Goal: Information Seeking & Learning: Learn about a topic

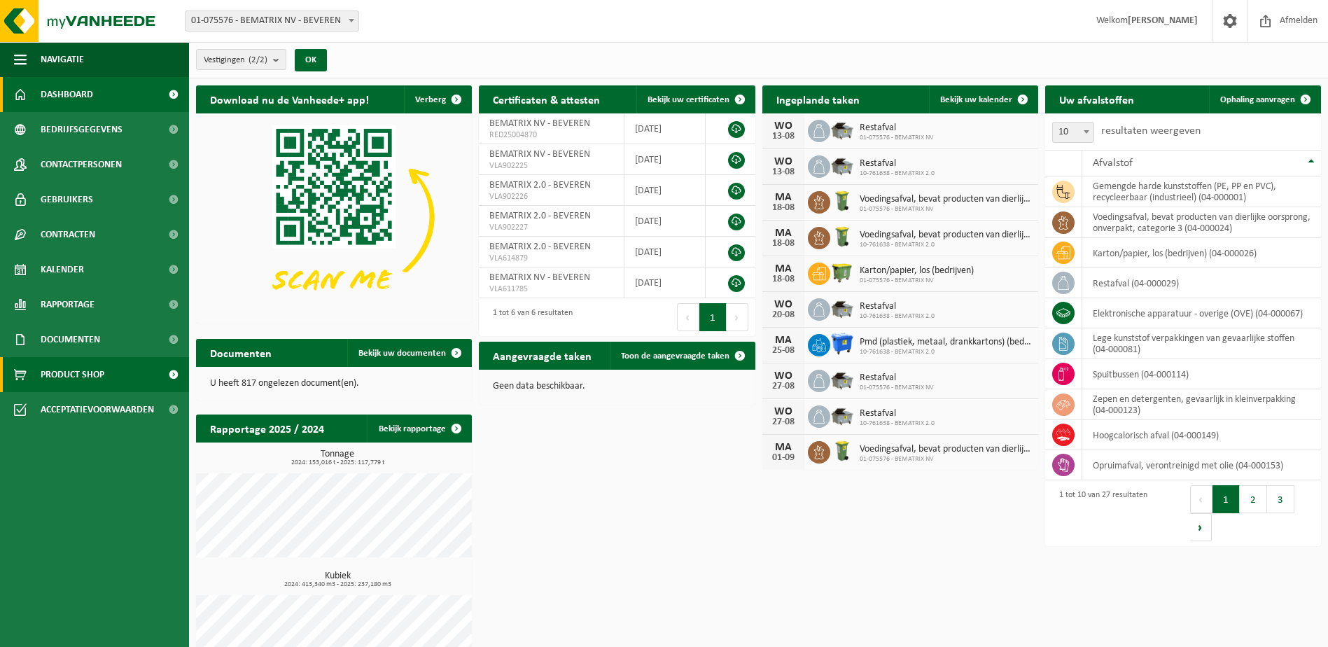
click at [81, 369] on span "Product Shop" at bounding box center [73, 374] width 64 height 35
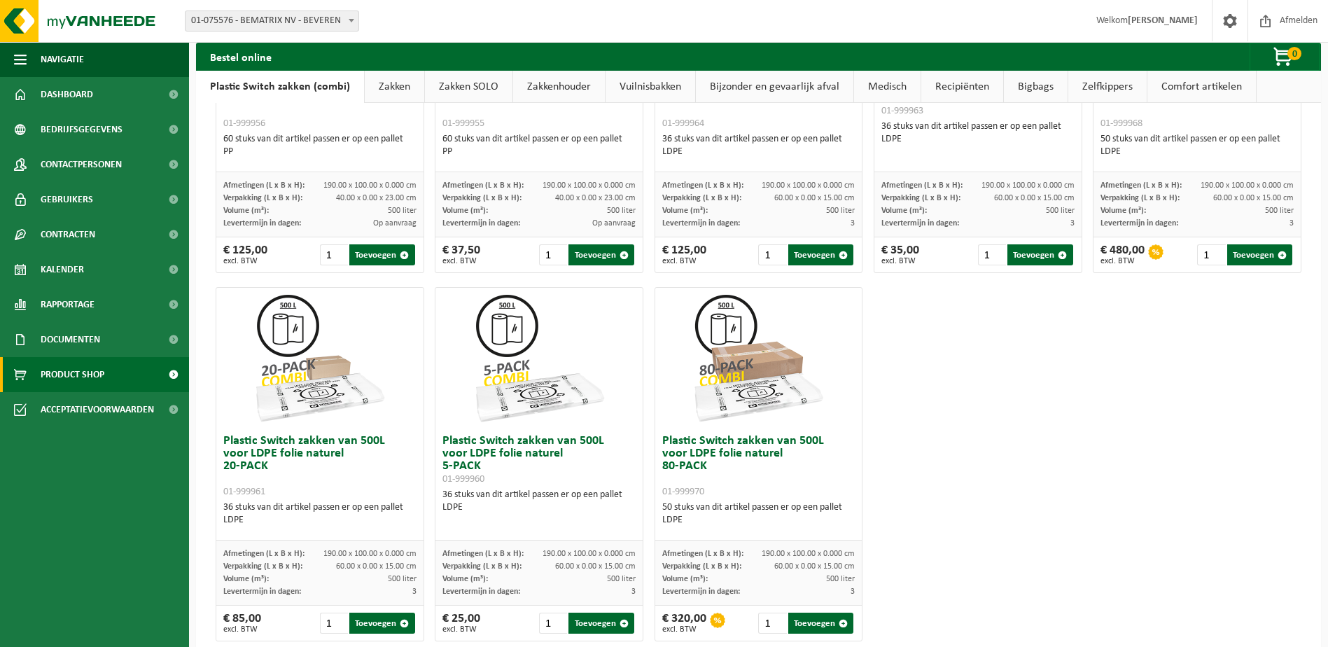
scroll to position [457, 0]
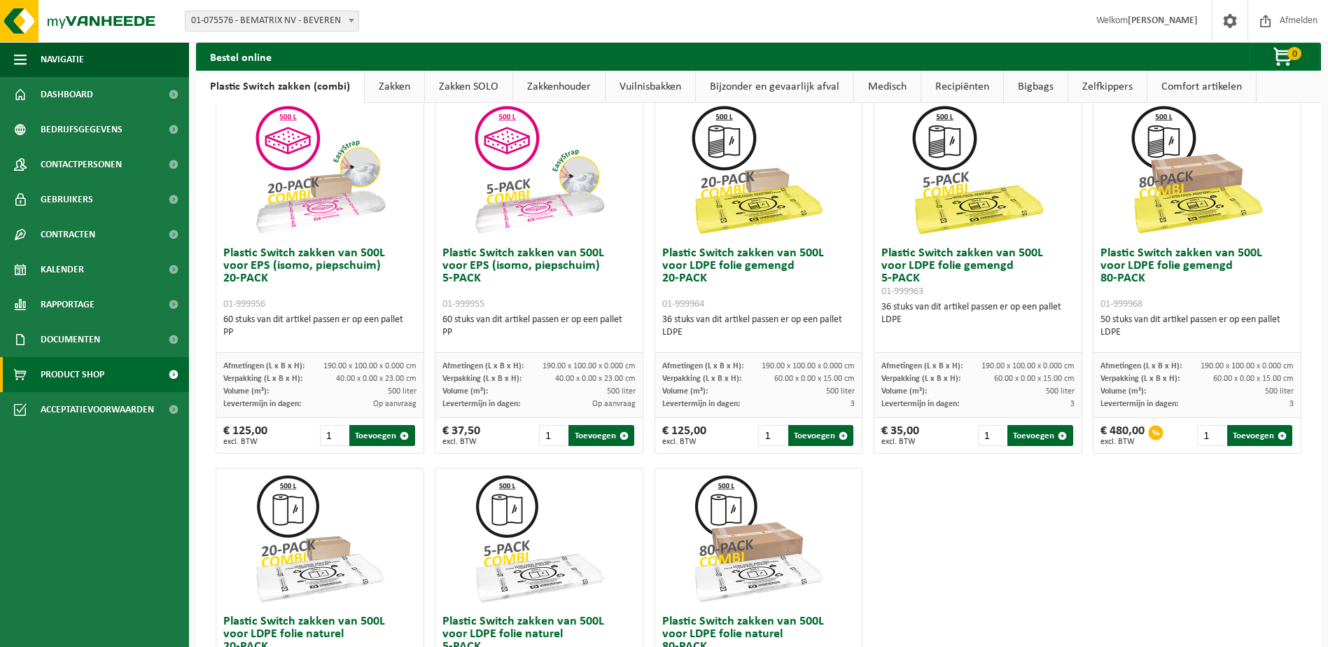
click at [392, 83] on link "Zakken" at bounding box center [395, 87] width 60 height 32
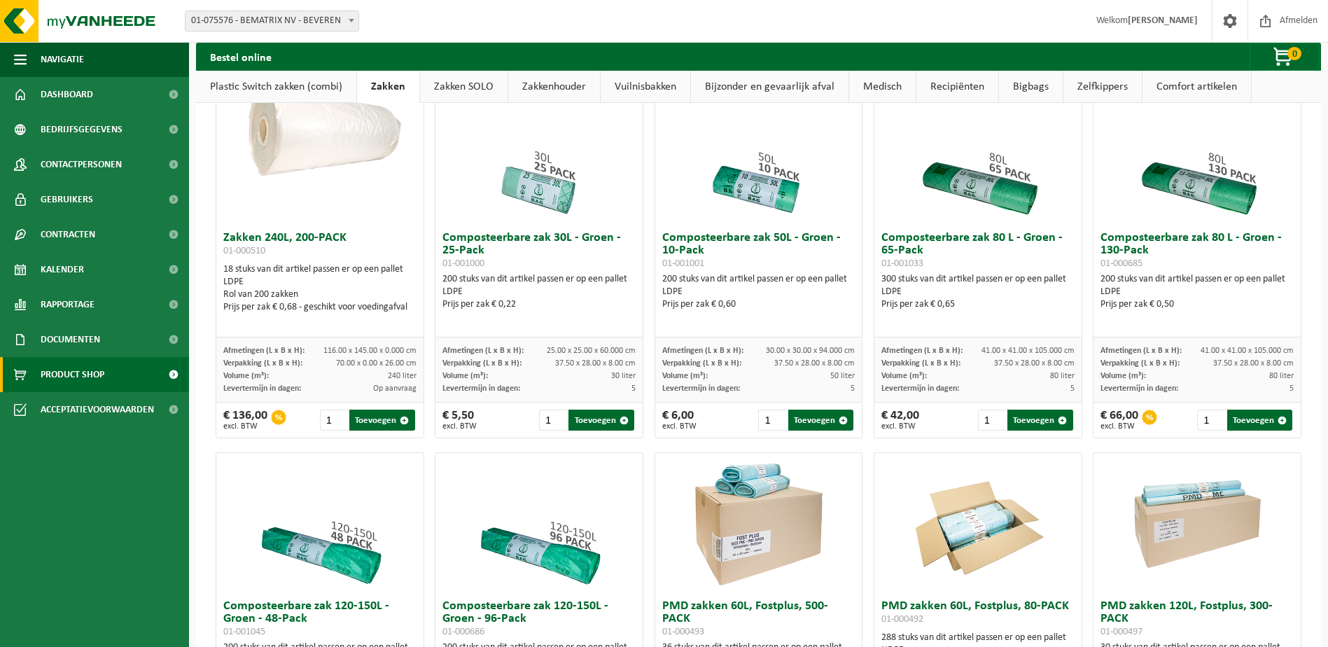
click at [454, 82] on link "Zakken SOLO" at bounding box center [464, 87] width 88 height 32
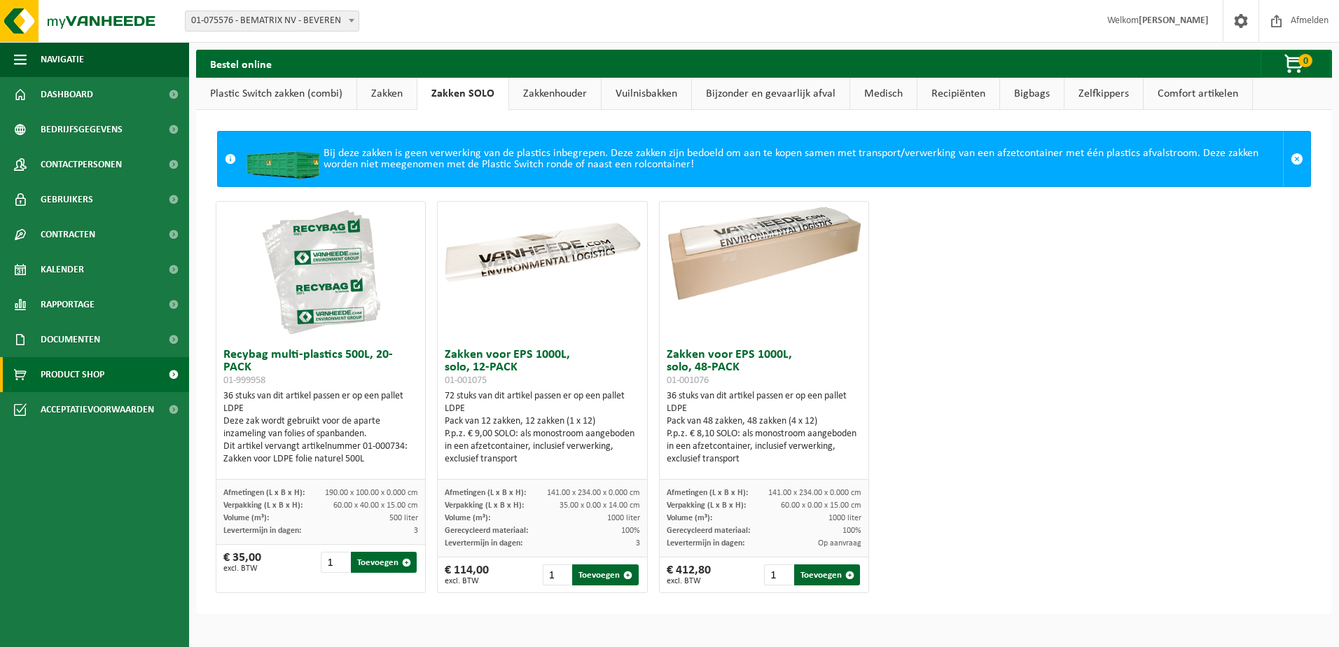
click at [564, 93] on link "Zakkenhouder" at bounding box center [555, 94] width 92 height 32
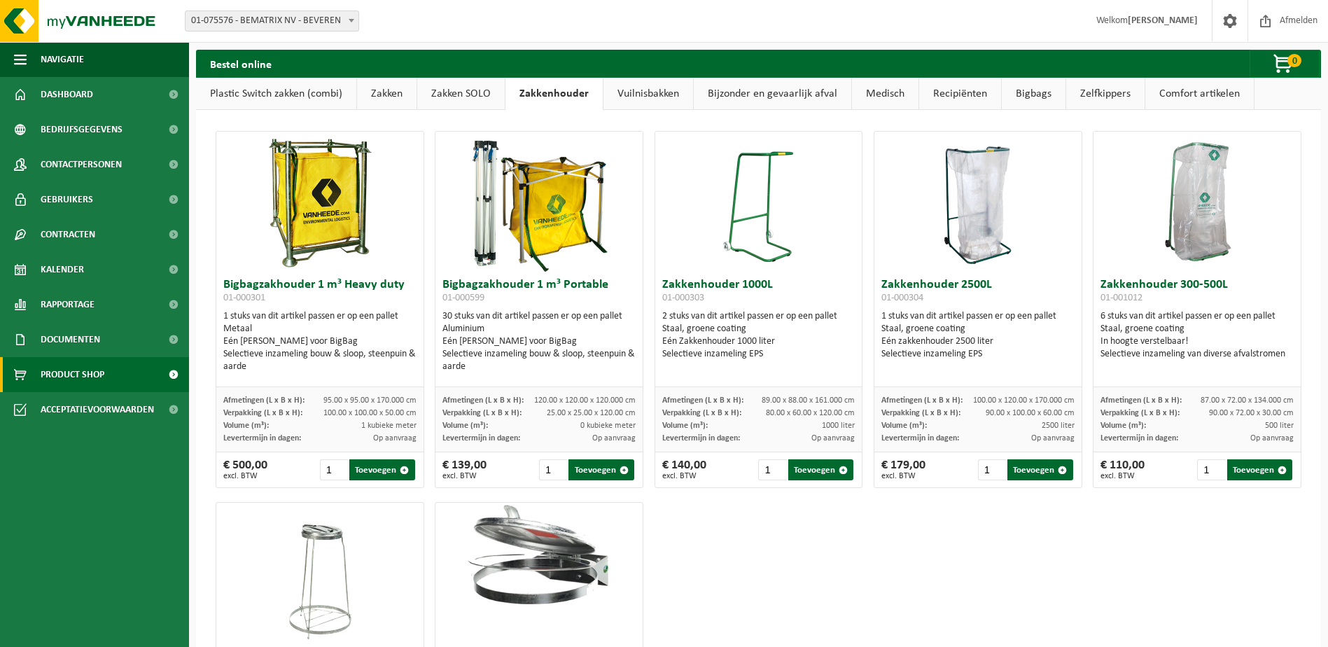
click at [637, 90] on link "Vuilnisbakken" at bounding box center [649, 94] width 90 height 32
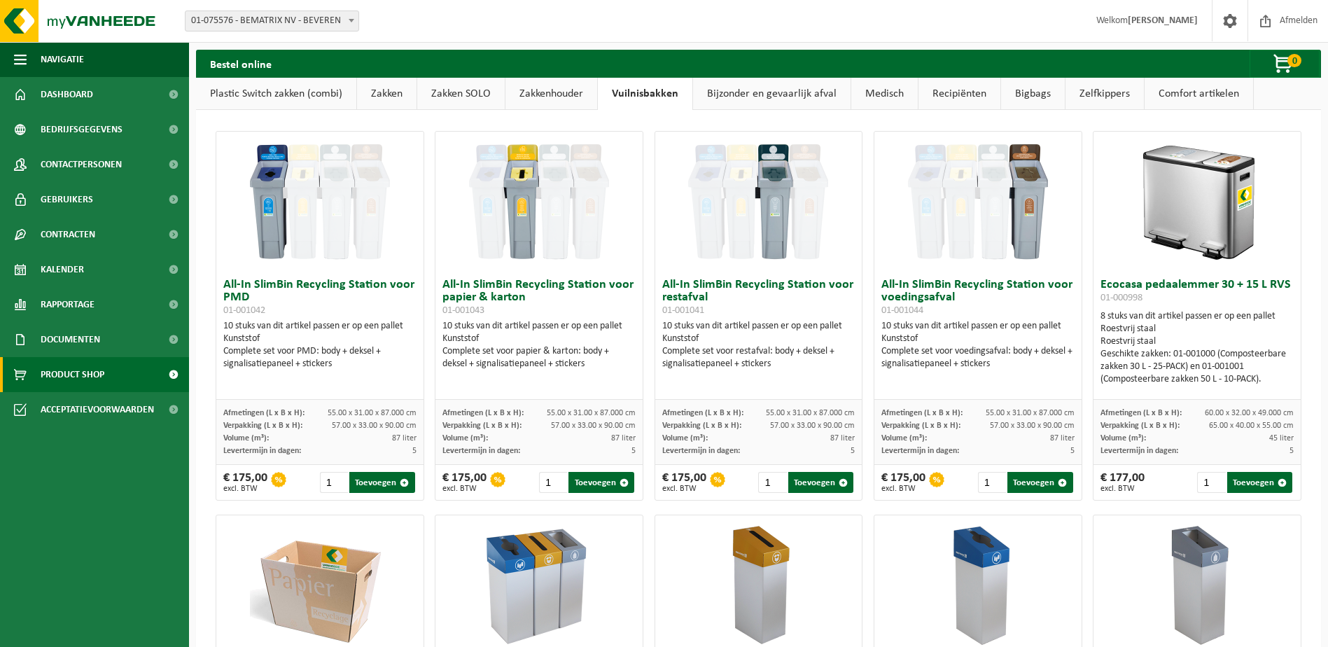
click at [877, 92] on link "Medisch" at bounding box center [884, 94] width 67 height 32
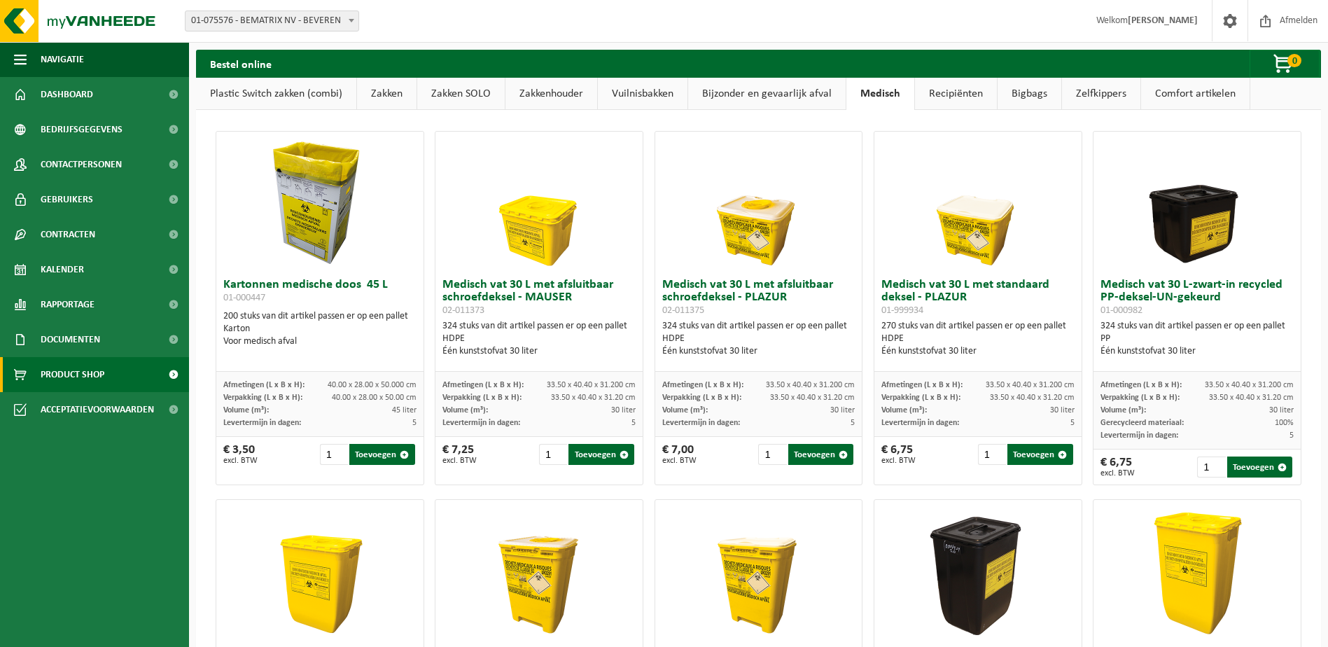
click at [950, 88] on link "Recipiënten" at bounding box center [956, 94] width 82 height 32
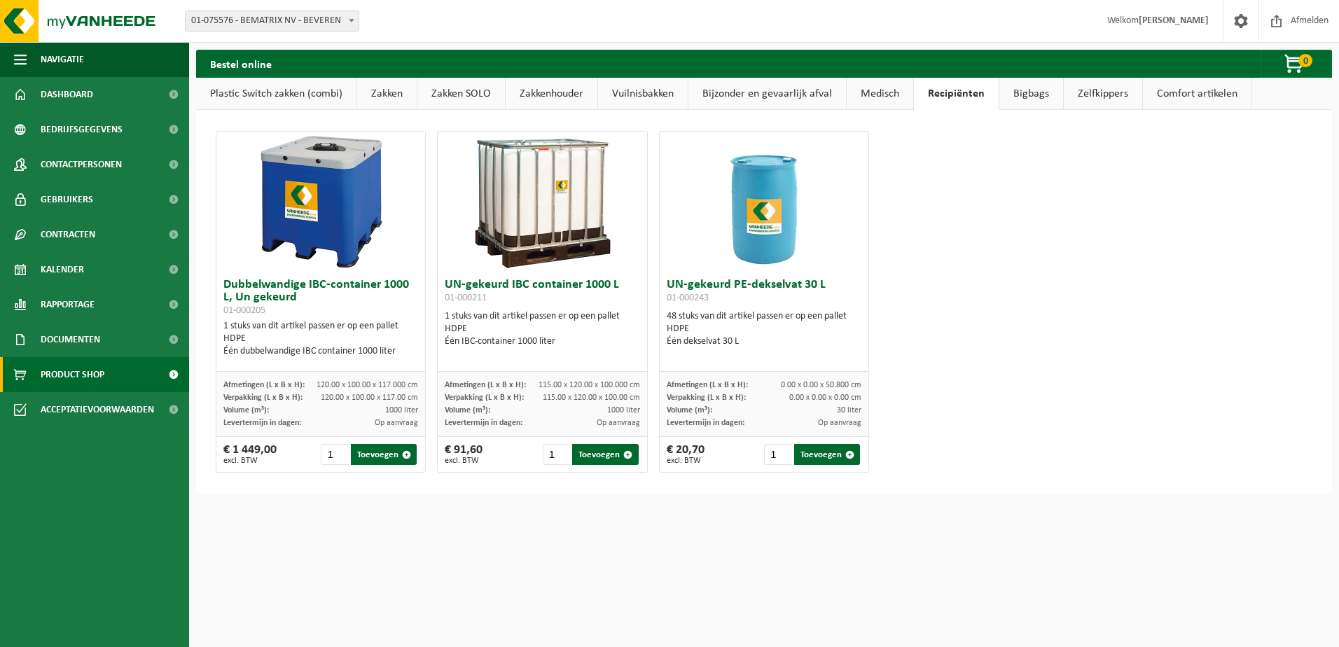
click at [1014, 88] on link "Bigbags" at bounding box center [1031, 94] width 64 height 32
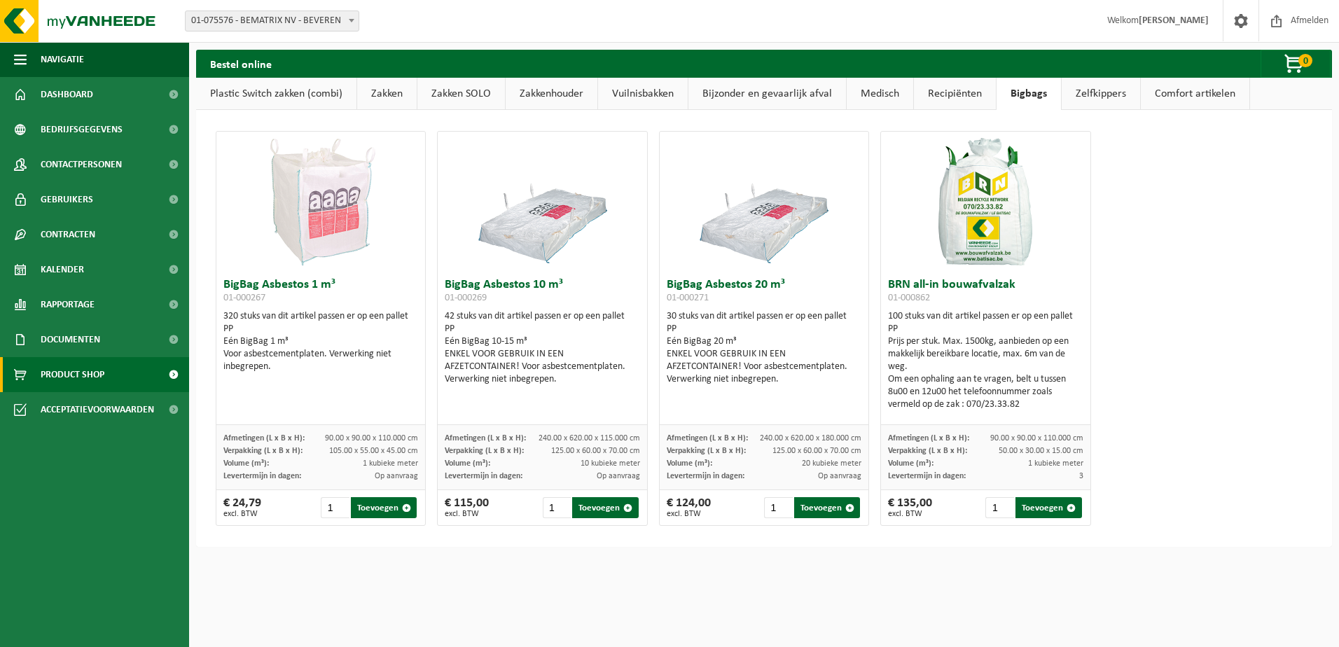
click at [1087, 88] on link "Zelfkippers" at bounding box center [1100, 94] width 78 height 32
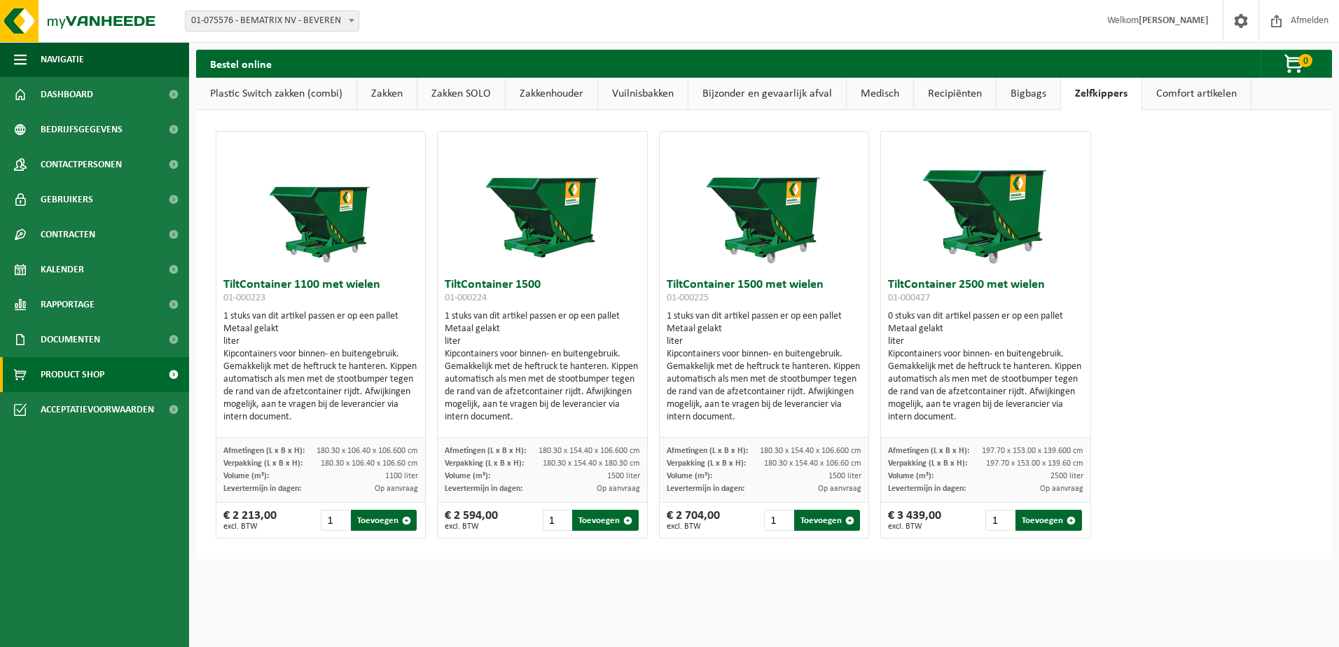
click at [1180, 86] on link "Comfort artikelen" at bounding box center [1196, 94] width 109 height 32
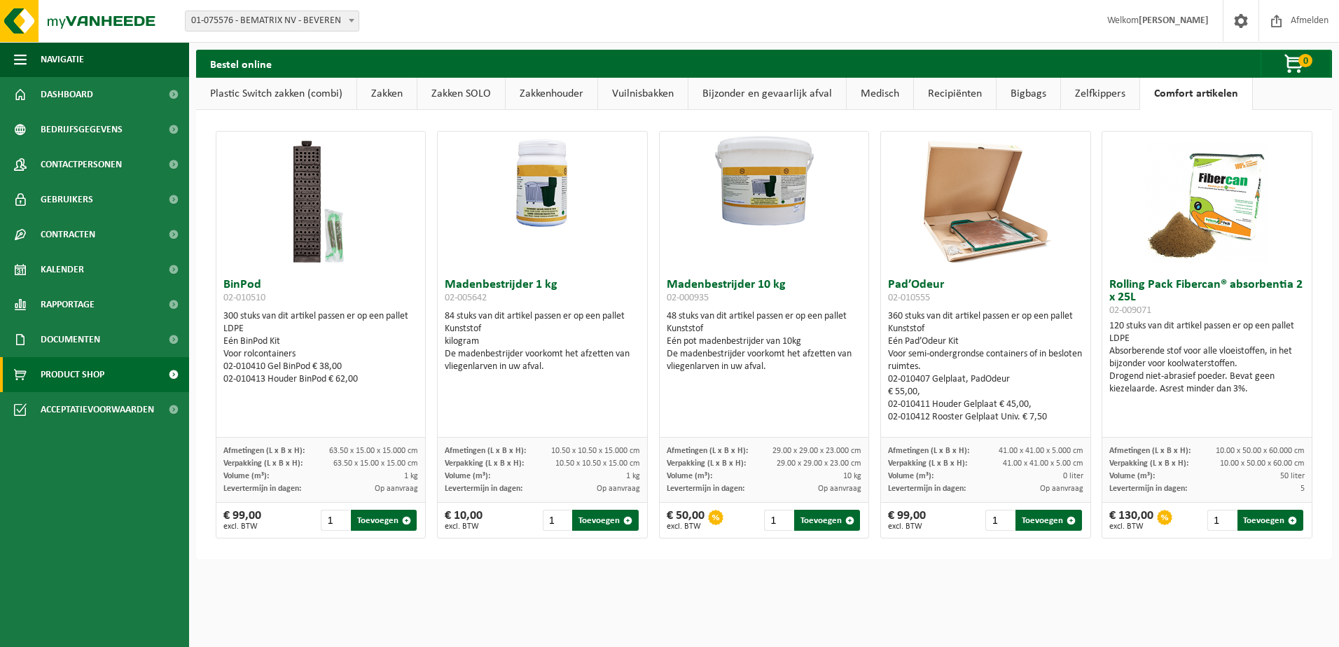
click at [460, 92] on link "Zakken SOLO" at bounding box center [461, 94] width 88 height 32
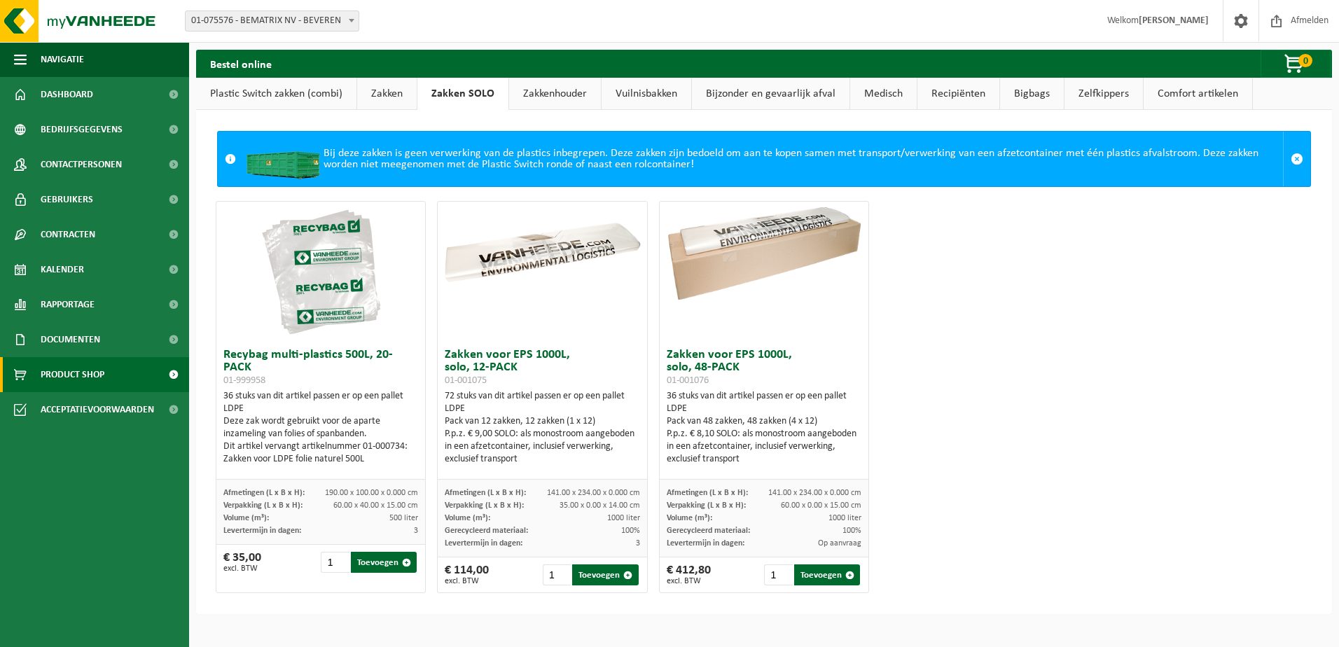
click at [558, 91] on link "Zakkenhouder" at bounding box center [555, 94] width 92 height 32
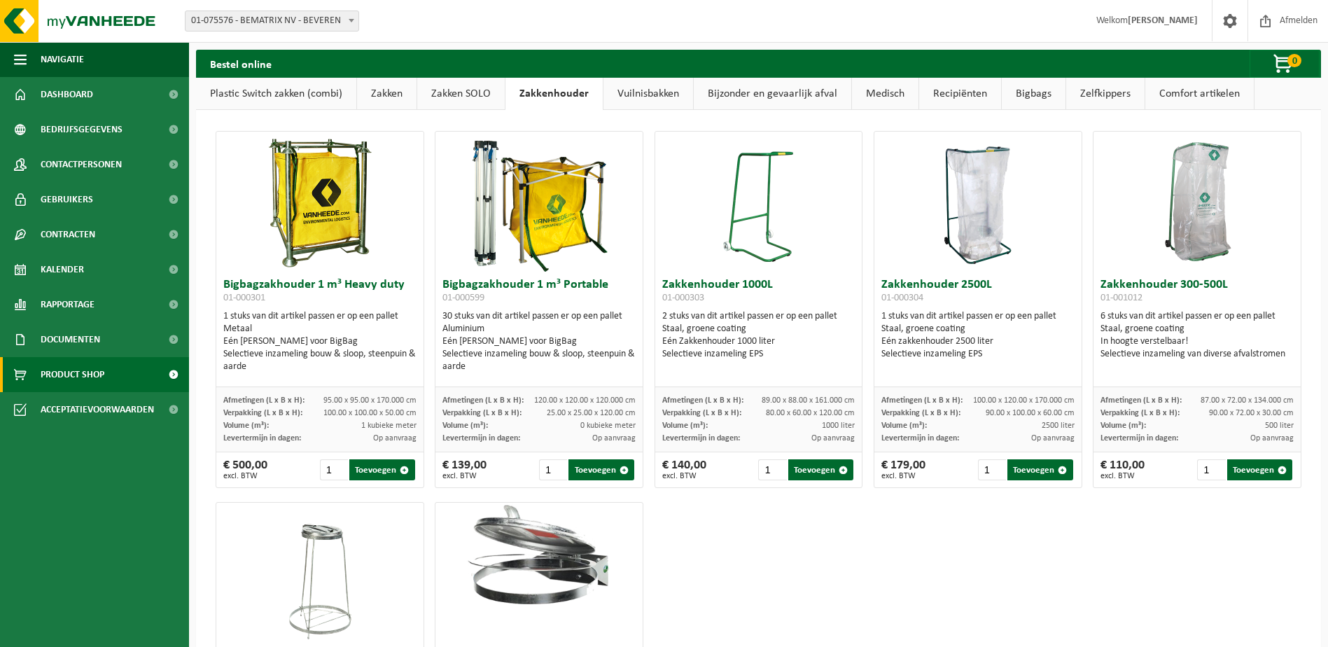
click at [650, 84] on link "Vuilnisbakken" at bounding box center [649, 94] width 90 height 32
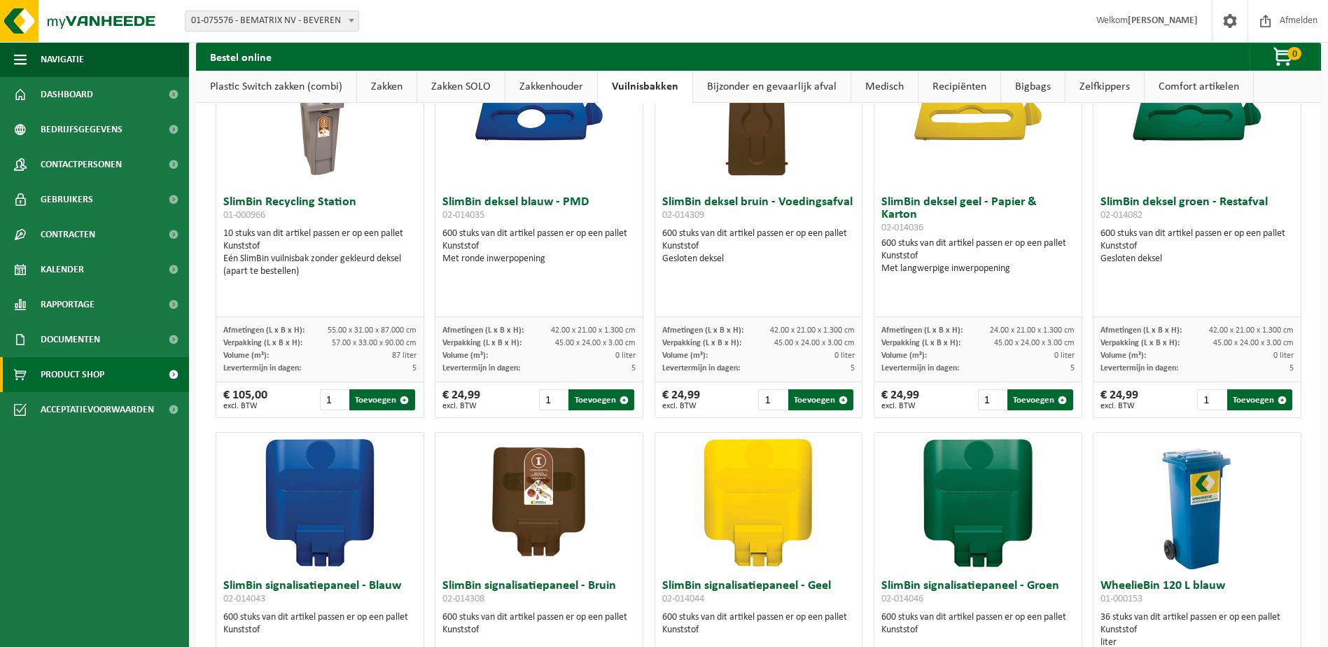
scroll to position [1247, 0]
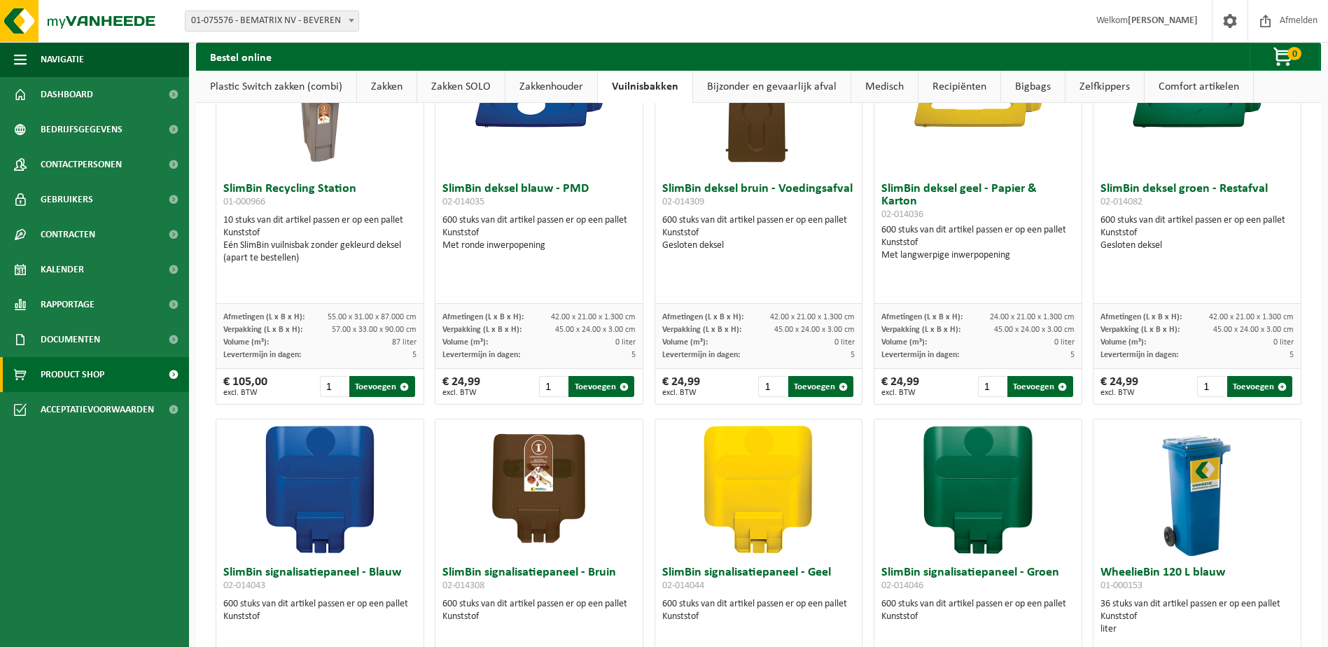
click at [759, 81] on link "Bijzonder en gevaarlijk afval" at bounding box center [772, 87] width 158 height 32
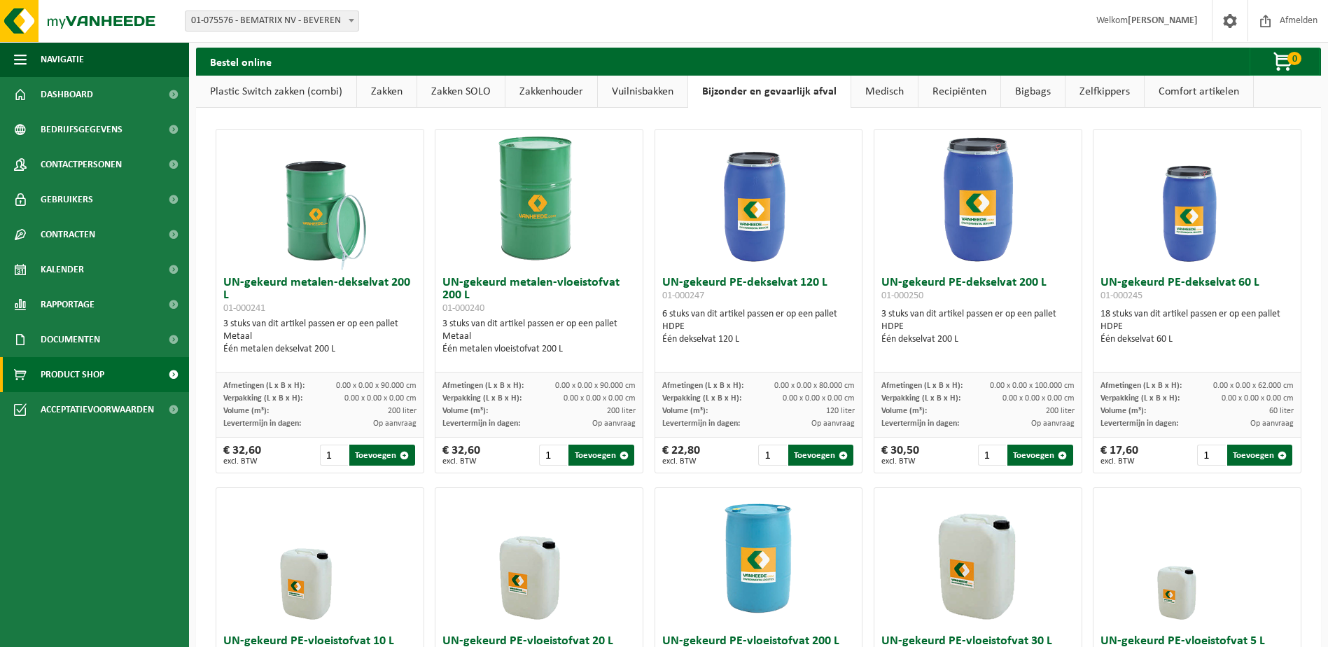
scroll to position [0, 0]
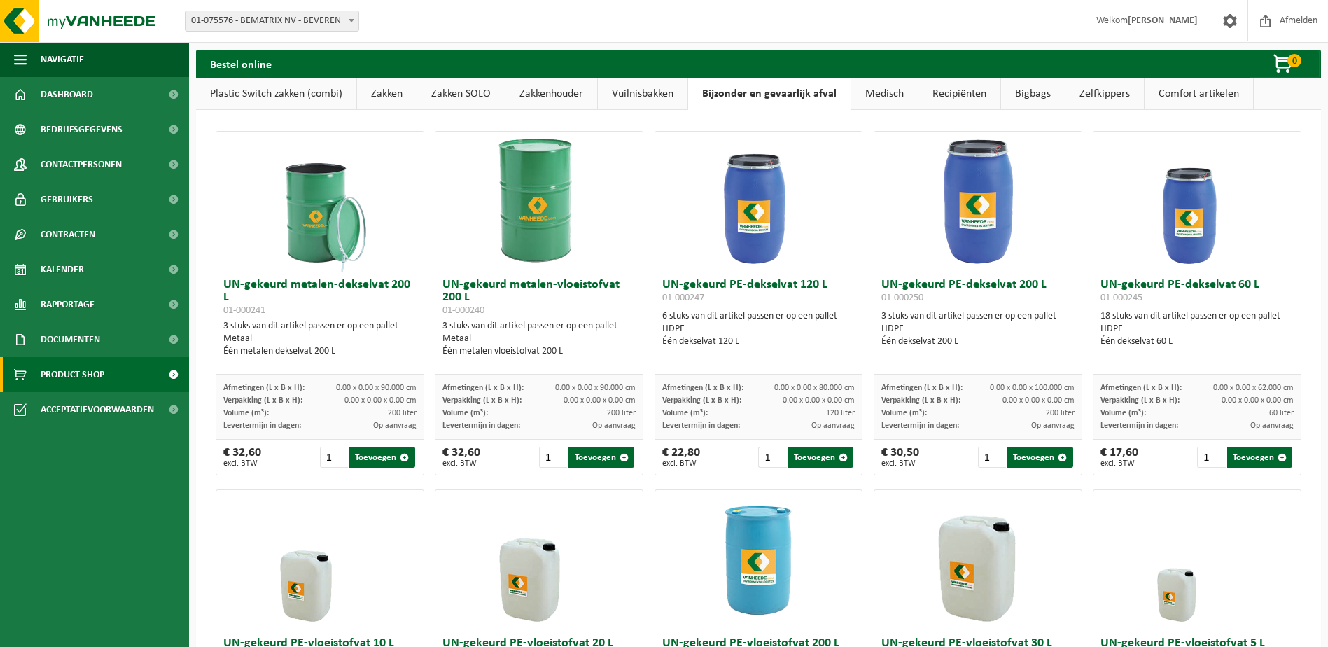
click at [874, 89] on link "Medisch" at bounding box center [884, 94] width 67 height 32
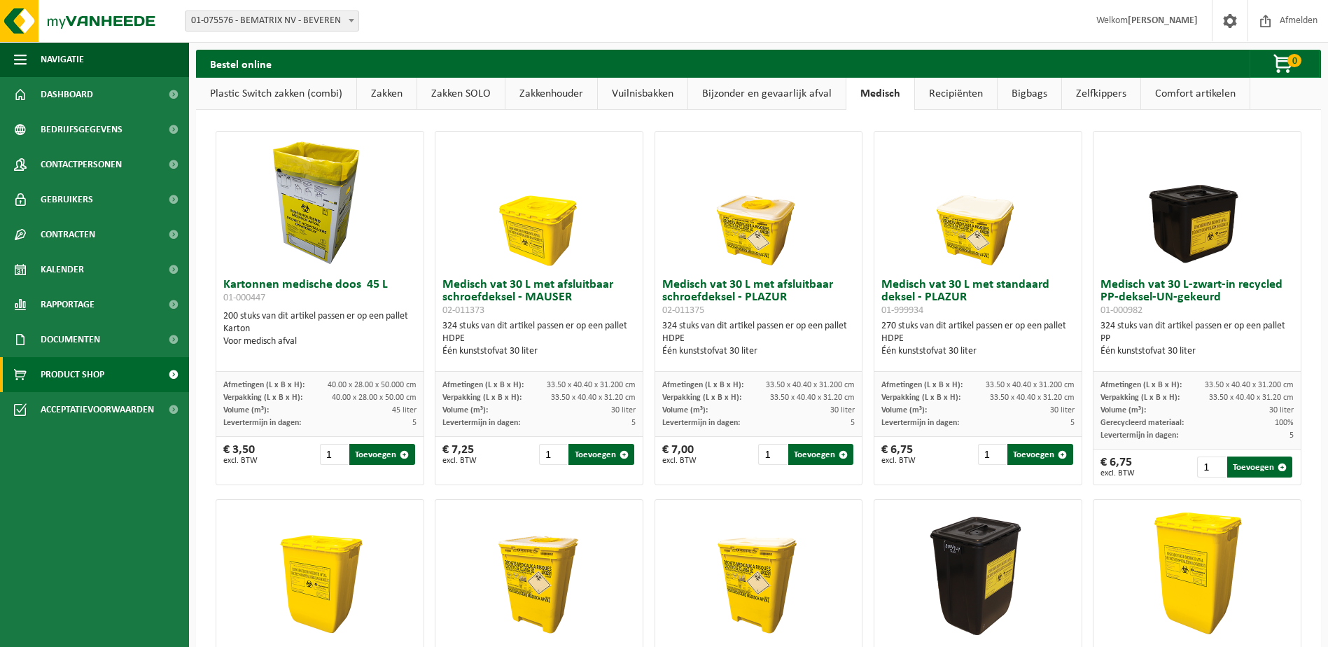
click at [949, 95] on link "Recipiënten" at bounding box center [956, 94] width 82 height 32
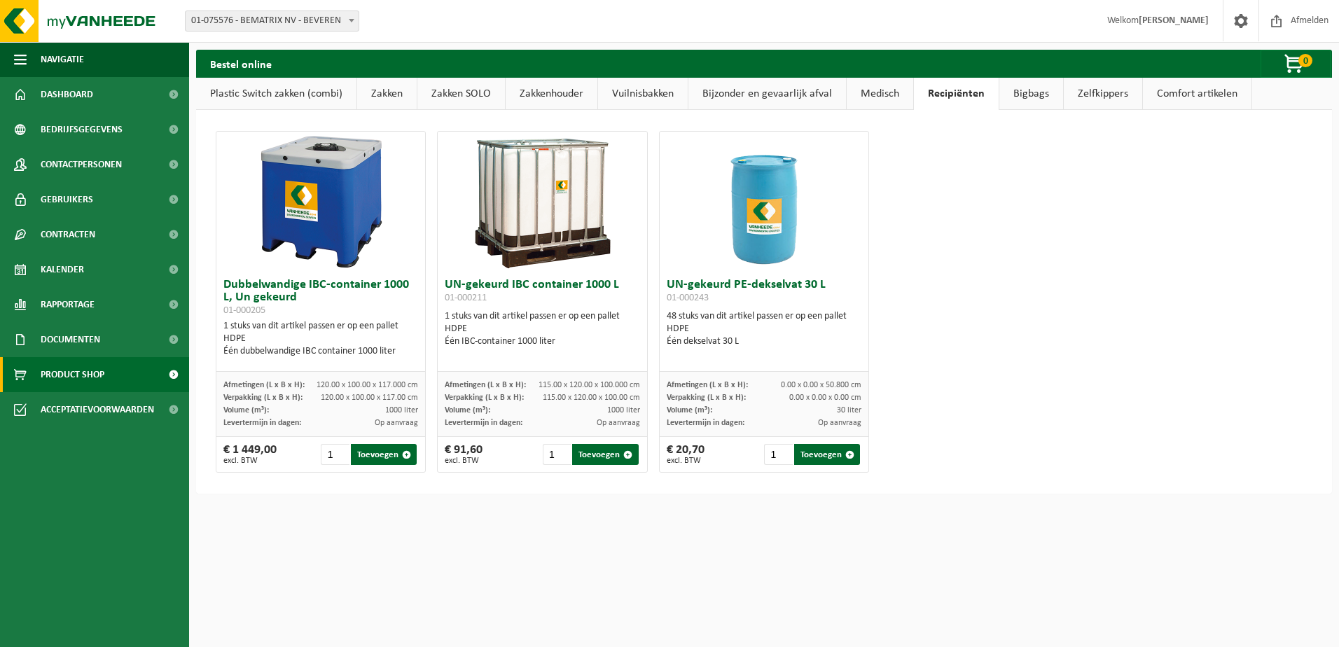
click at [1027, 95] on link "Bigbags" at bounding box center [1031, 94] width 64 height 32
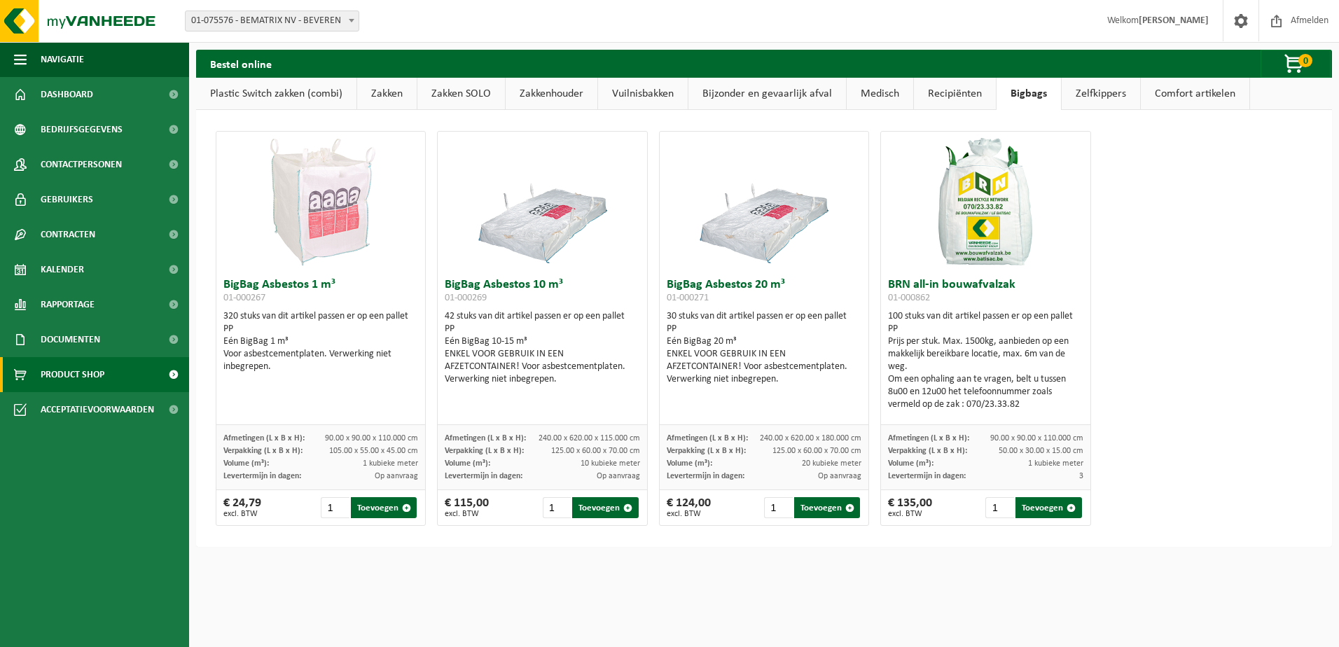
click at [1104, 92] on link "Zelfkippers" at bounding box center [1100, 94] width 78 height 32
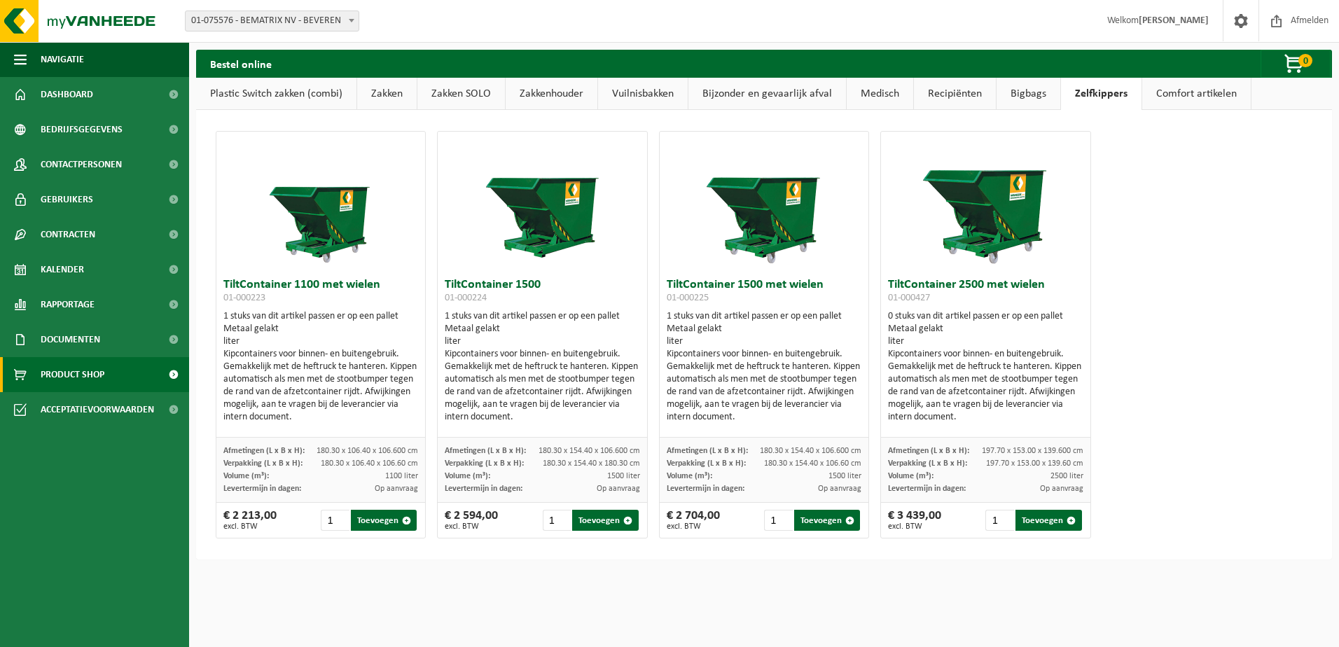
click at [1157, 88] on link "Comfort artikelen" at bounding box center [1196, 94] width 109 height 32
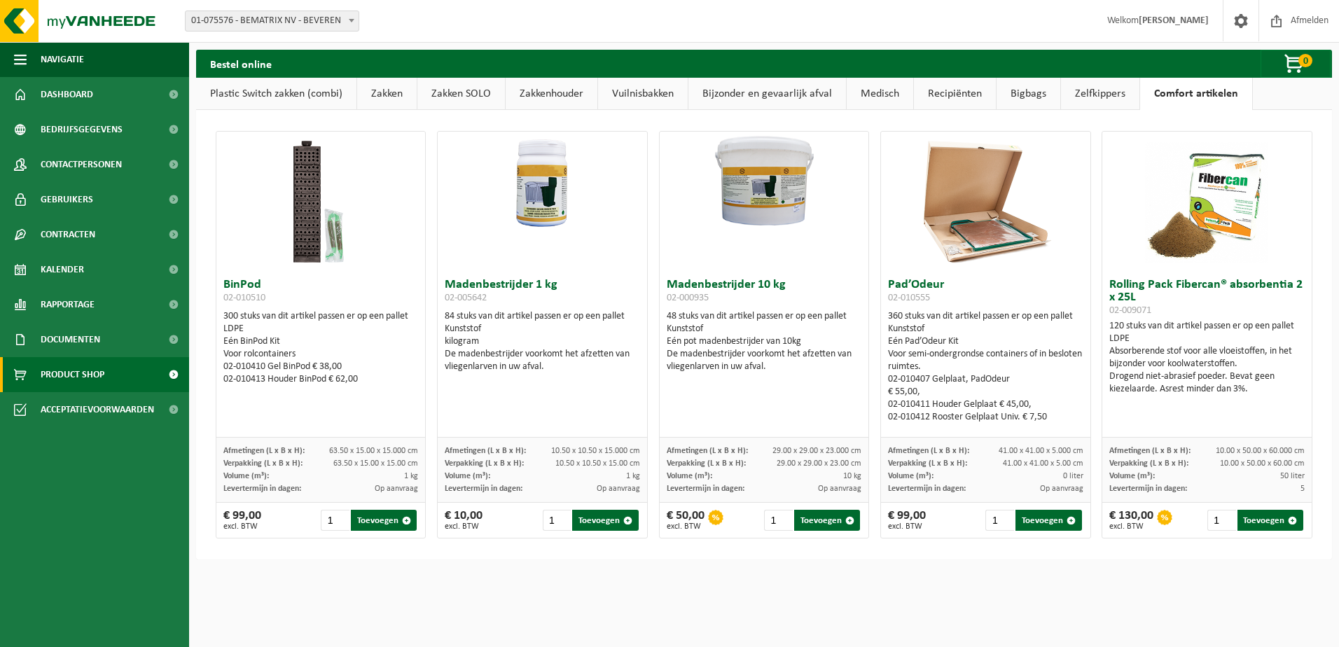
click at [1113, 100] on link "Zelfkippers" at bounding box center [1100, 94] width 78 height 32
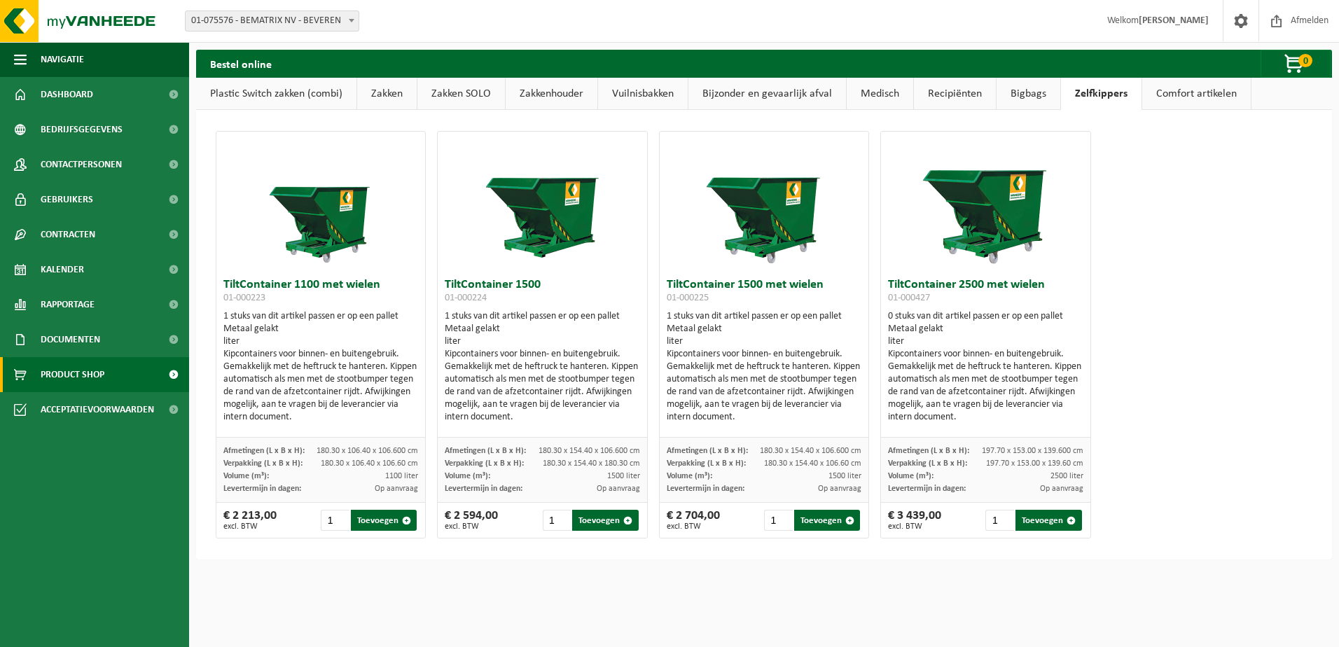
click at [1026, 103] on link "Bigbags" at bounding box center [1028, 94] width 64 height 32
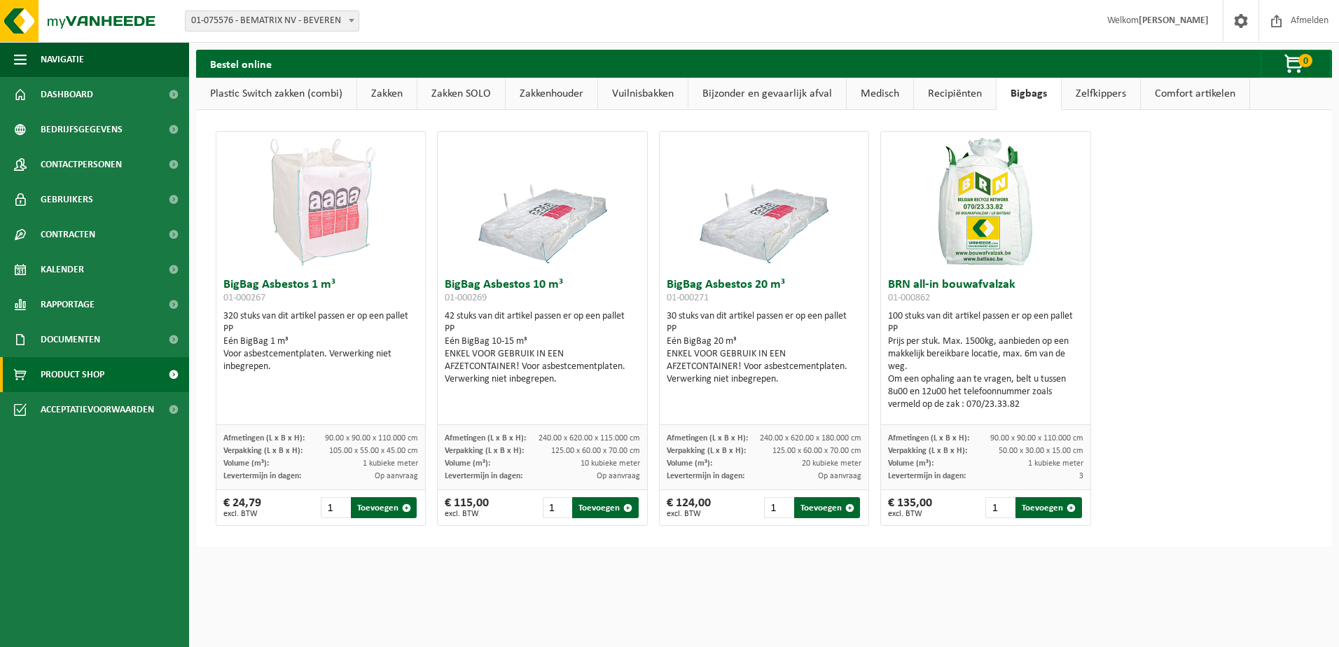
click at [965, 102] on link "Recipiënten" at bounding box center [955, 94] width 82 height 32
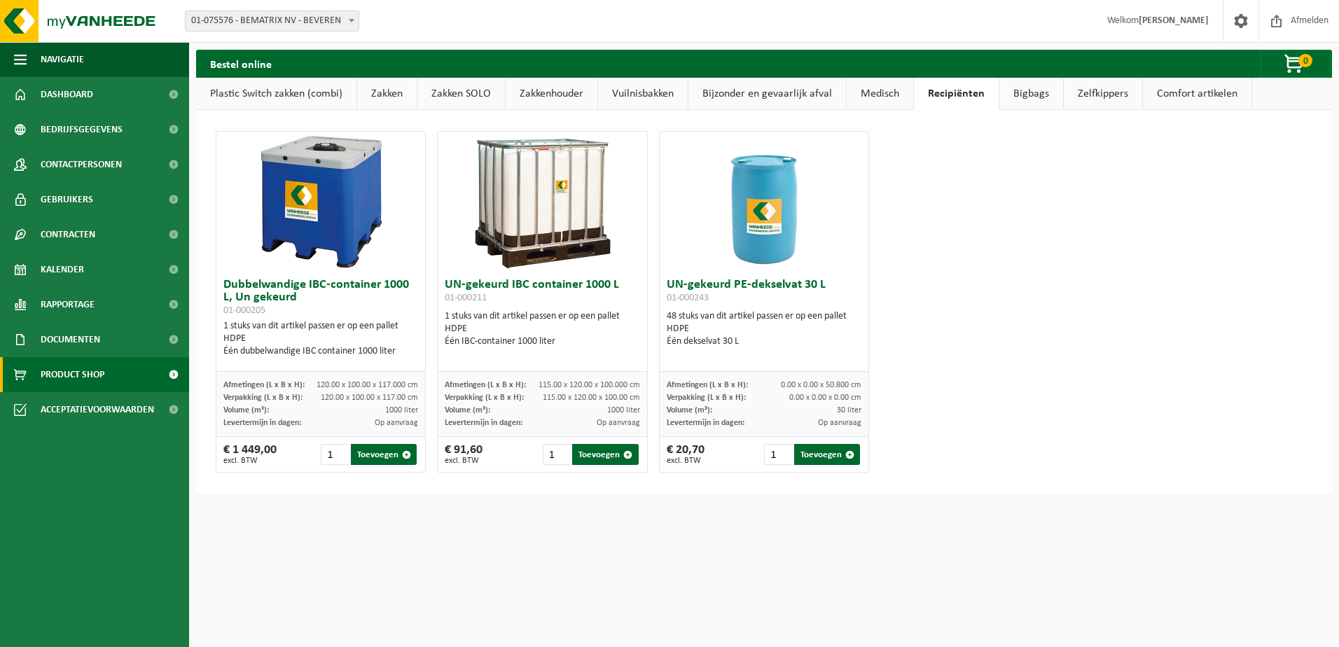
click at [890, 104] on link "Medisch" at bounding box center [879, 94] width 67 height 32
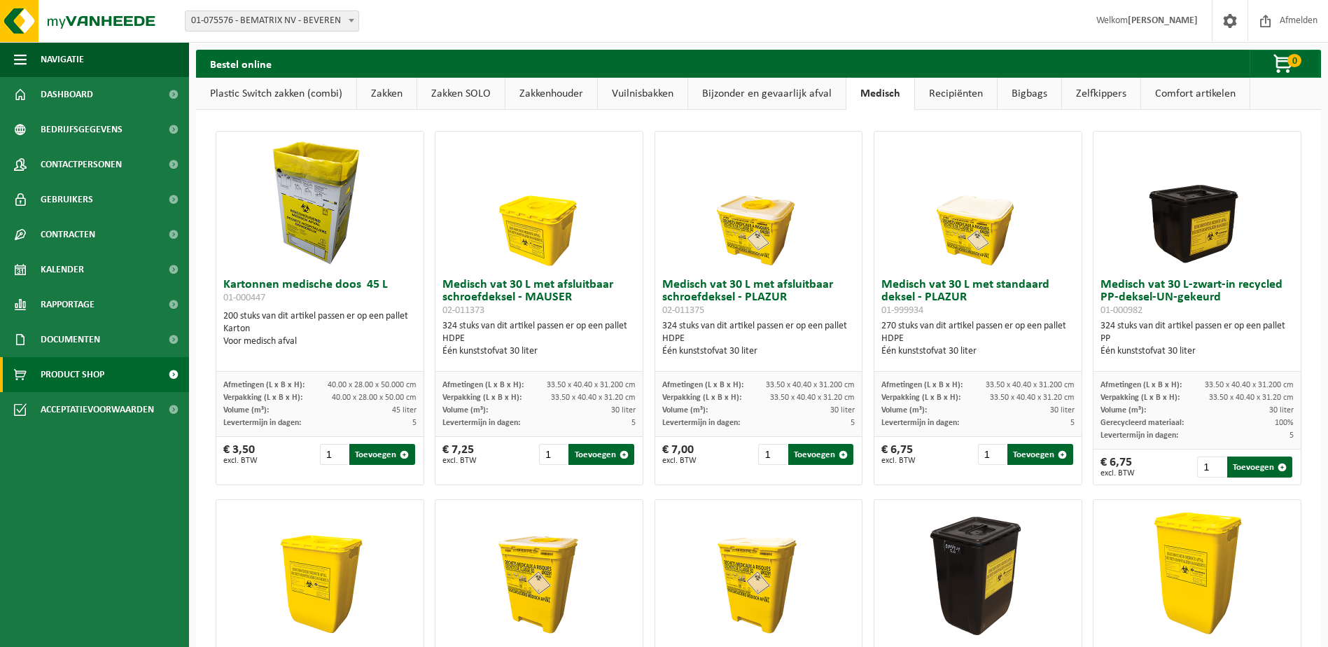
click at [786, 97] on link "Bijzonder en gevaarlijk afval" at bounding box center [767, 94] width 158 height 32
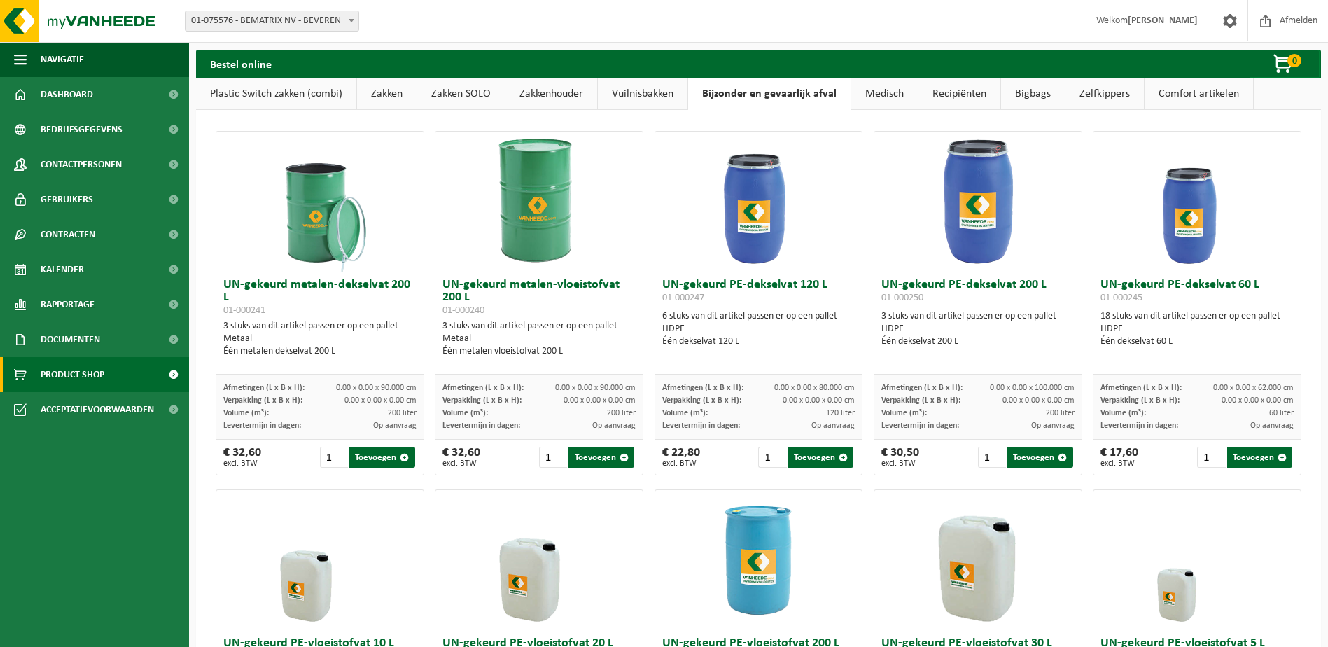
click at [889, 99] on link "Medisch" at bounding box center [884, 94] width 67 height 32
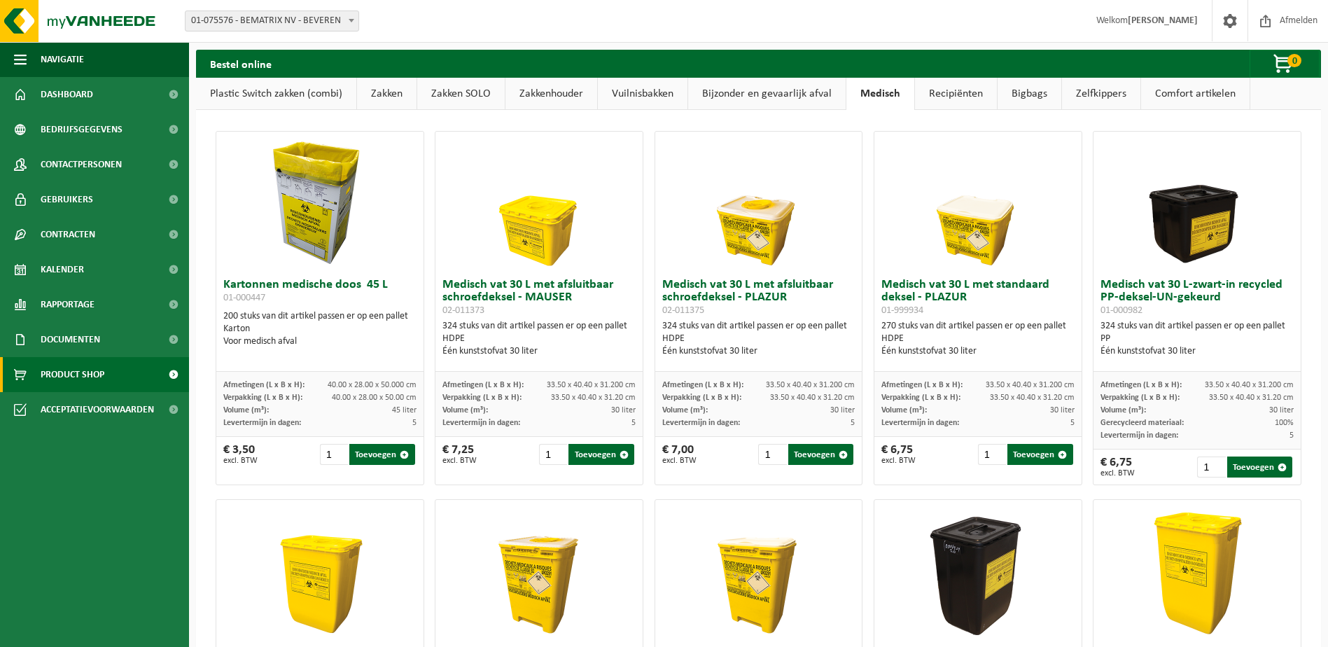
click at [931, 90] on link "Recipiënten" at bounding box center [956, 94] width 82 height 32
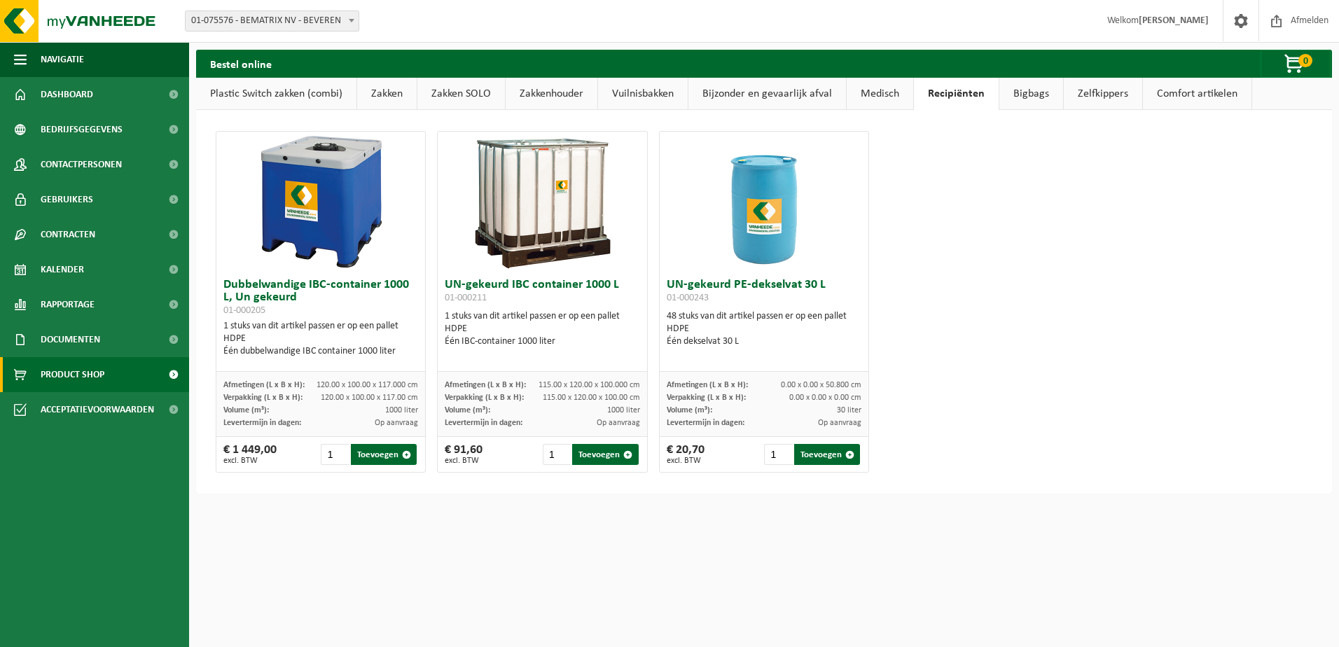
click at [781, 94] on link "Bijzonder en gevaarlijk afval" at bounding box center [767, 94] width 158 height 32
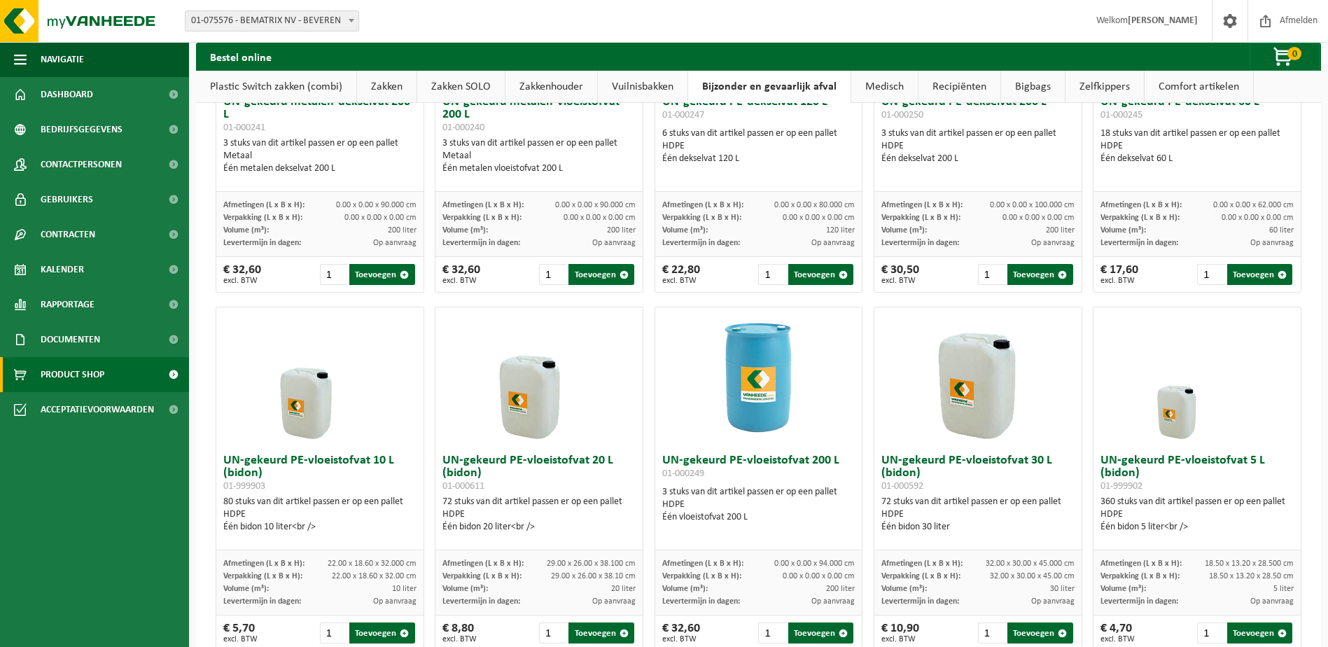
scroll to position [210, 0]
